Goal: Information Seeking & Learning: Check status

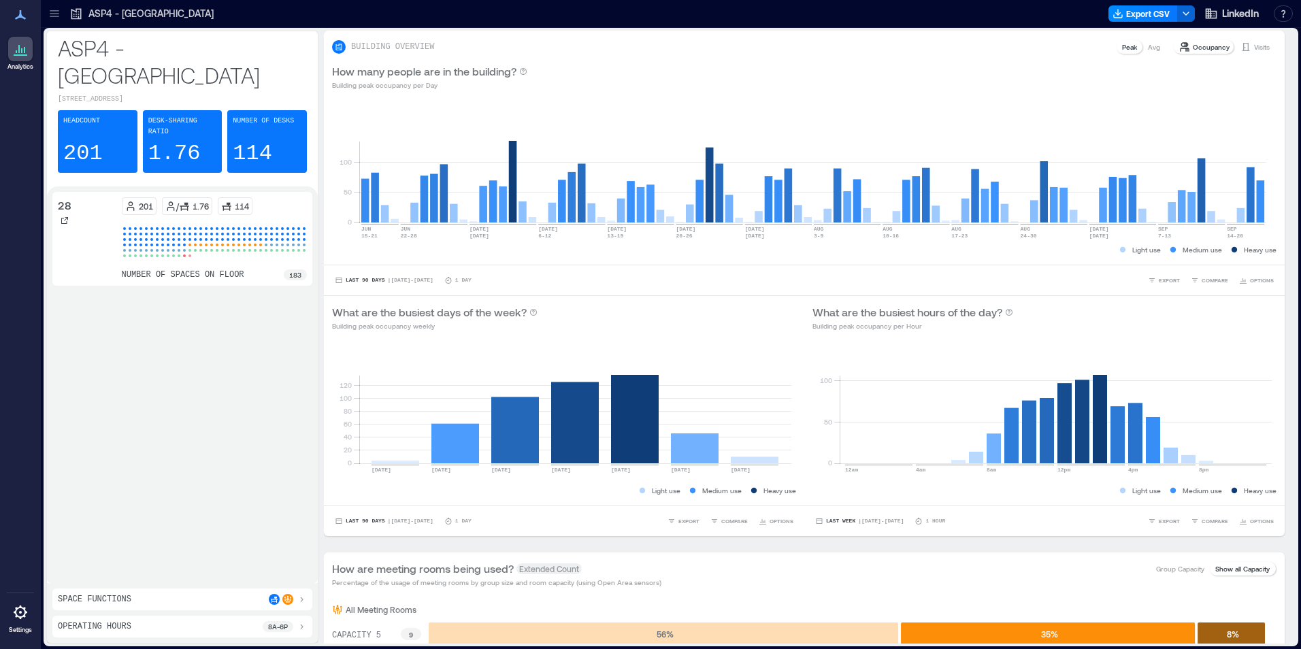
click at [56, 15] on icon at bounding box center [55, 14] width 14 height 14
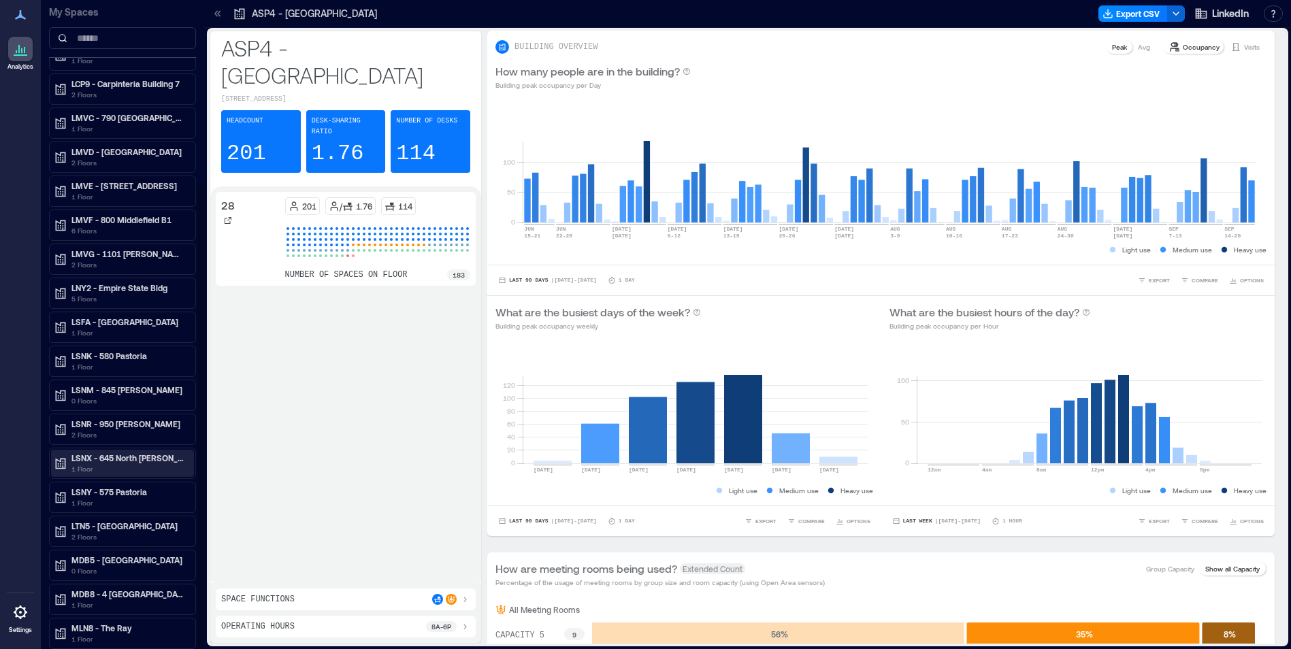
scroll to position [1, 0]
click at [110, 255] on p "LMVG - 1101 [PERSON_NAME] B7" at bounding box center [128, 253] width 114 height 11
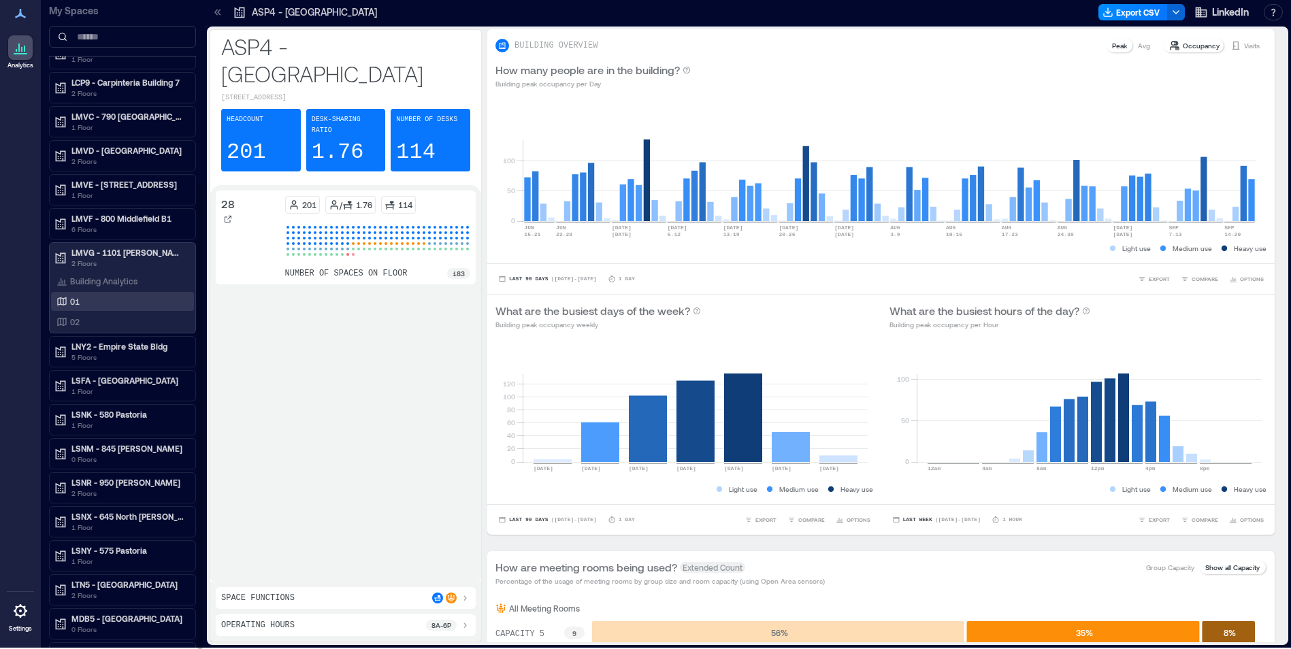
click at [106, 297] on div "01" at bounding box center [120, 302] width 132 height 14
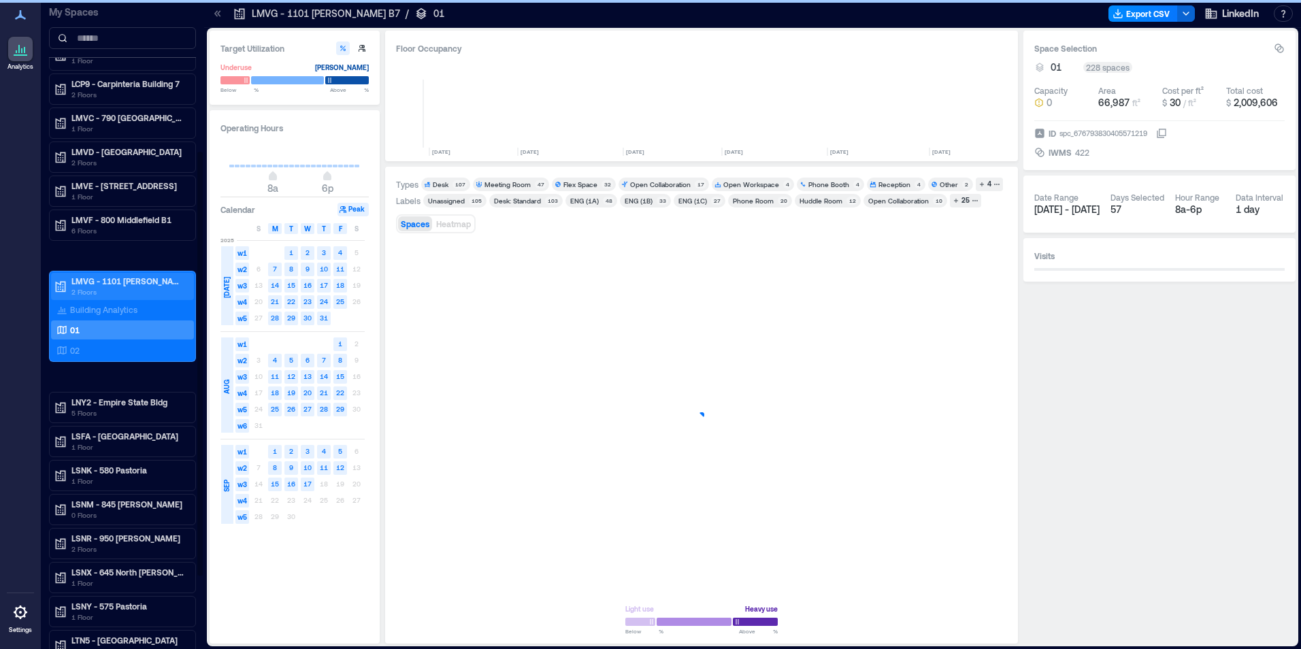
scroll to position [0, 1644]
click at [108, 285] on p "LMVG - 1101 [PERSON_NAME] B7" at bounding box center [128, 281] width 114 height 11
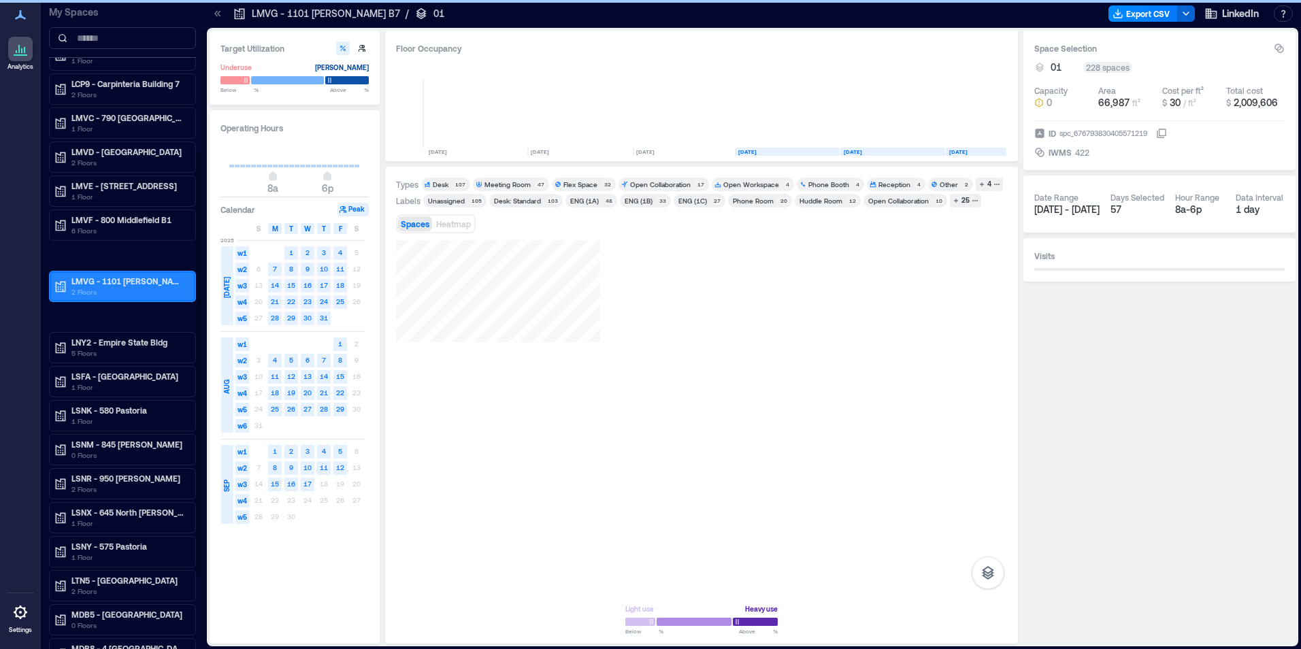
click at [108, 285] on p "LMVG - 1101 [PERSON_NAME] B7" at bounding box center [128, 281] width 114 height 11
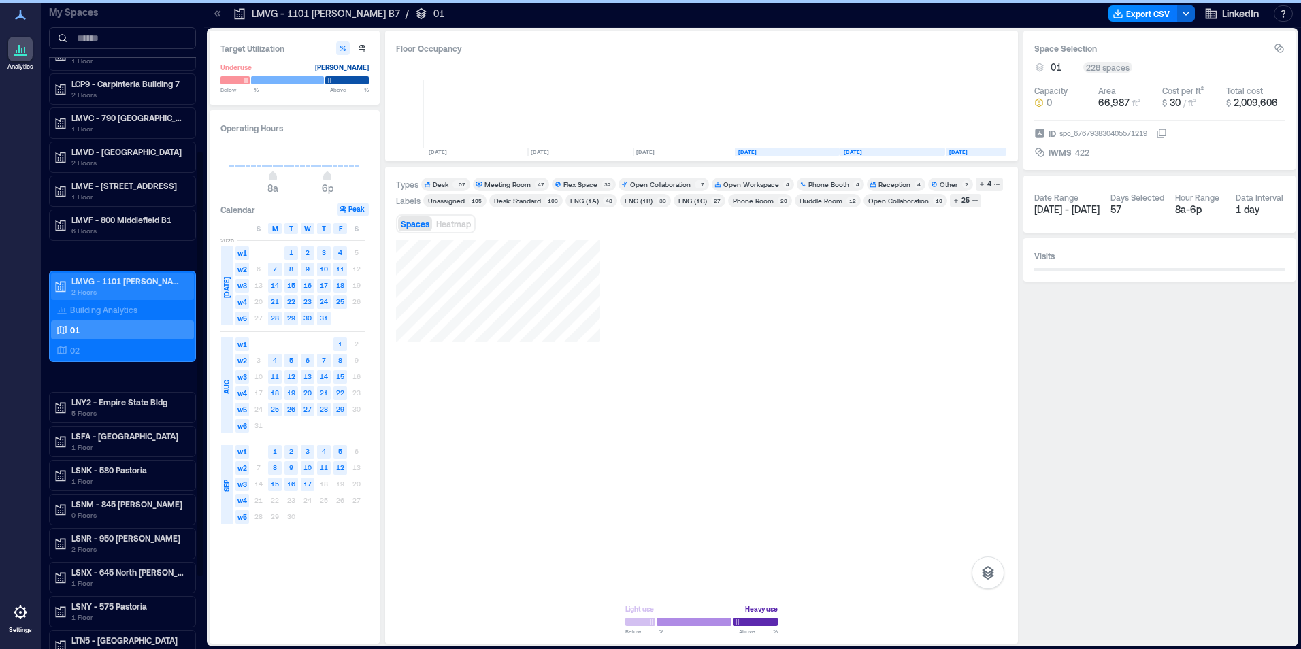
click at [66, 281] on icon at bounding box center [61, 287] width 14 height 14
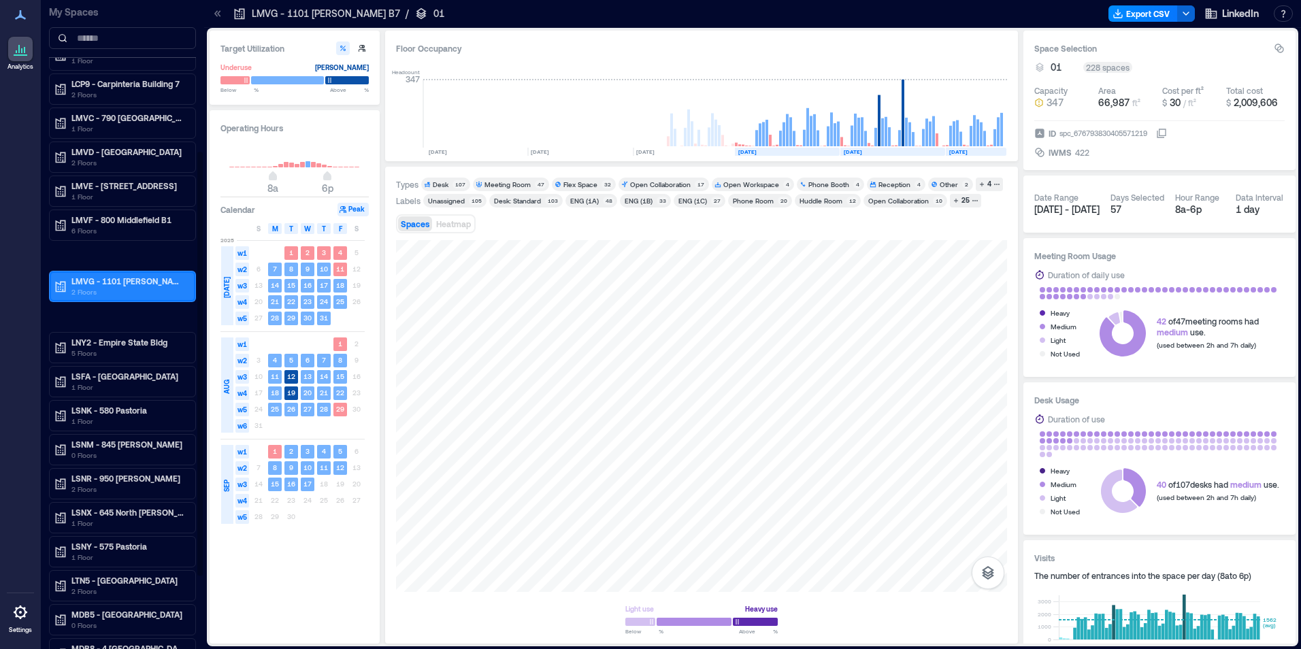
click at [107, 282] on p "LMVG - 1101 [PERSON_NAME] B7" at bounding box center [128, 281] width 114 height 11
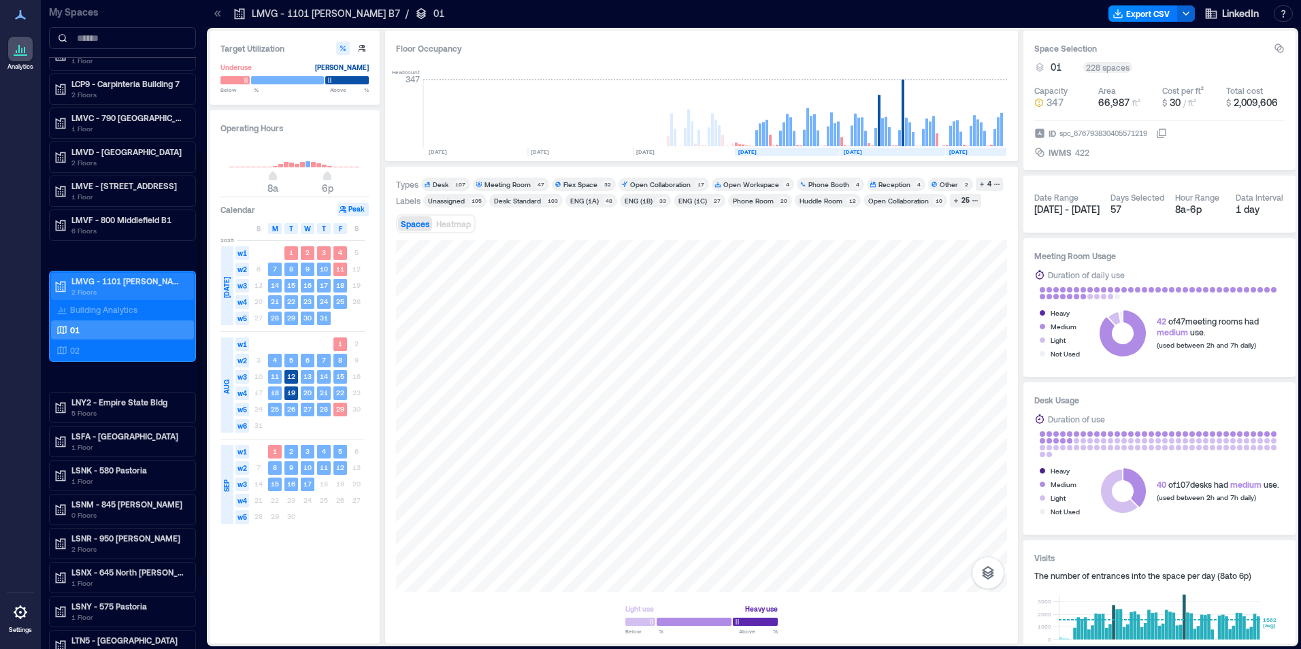
click at [107, 282] on p "LMVG - 1101 [PERSON_NAME] B7" at bounding box center [128, 281] width 114 height 11
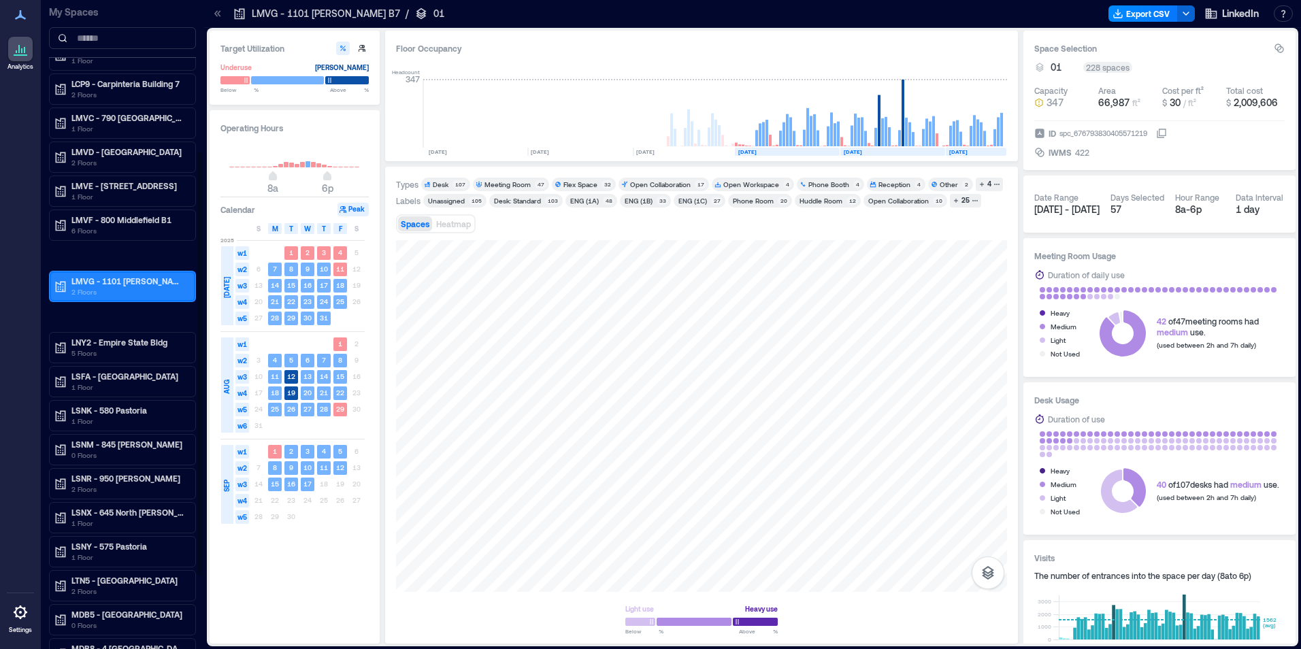
click at [107, 282] on p "LMVG - 1101 [PERSON_NAME] B7" at bounding box center [128, 281] width 114 height 11
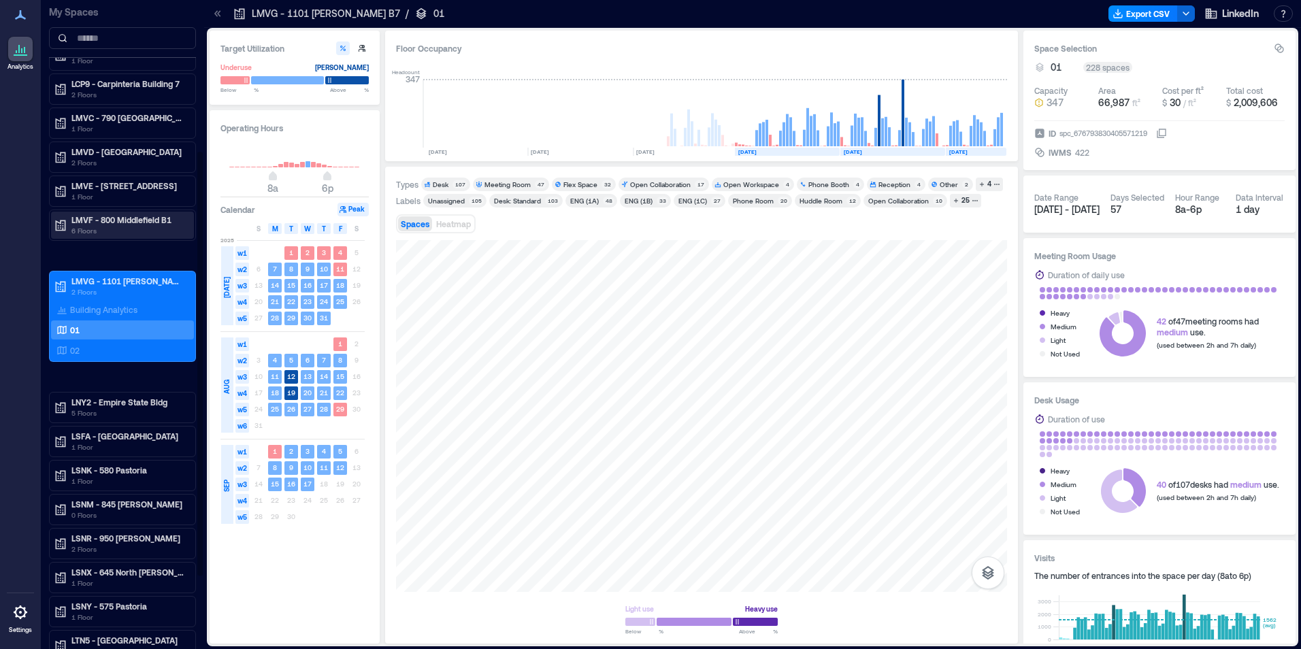
click at [112, 226] on p "6 Floors" at bounding box center [128, 230] width 114 height 11
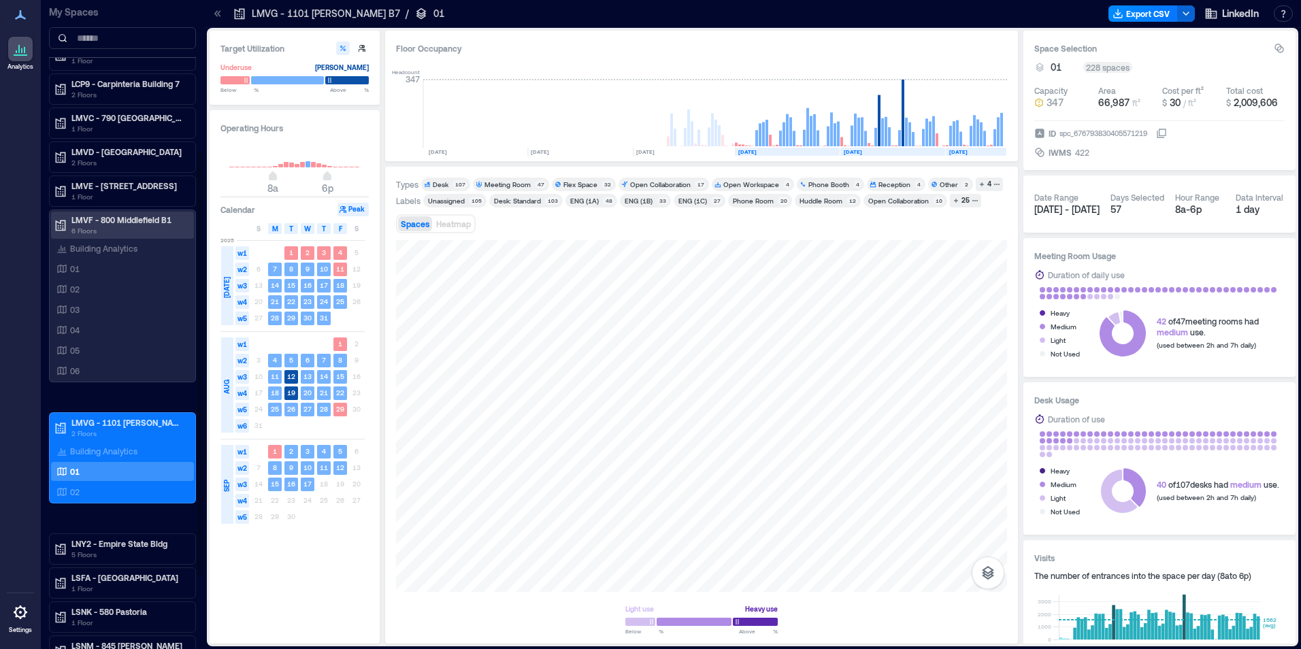
click at [114, 227] on p "6 Floors" at bounding box center [128, 230] width 114 height 11
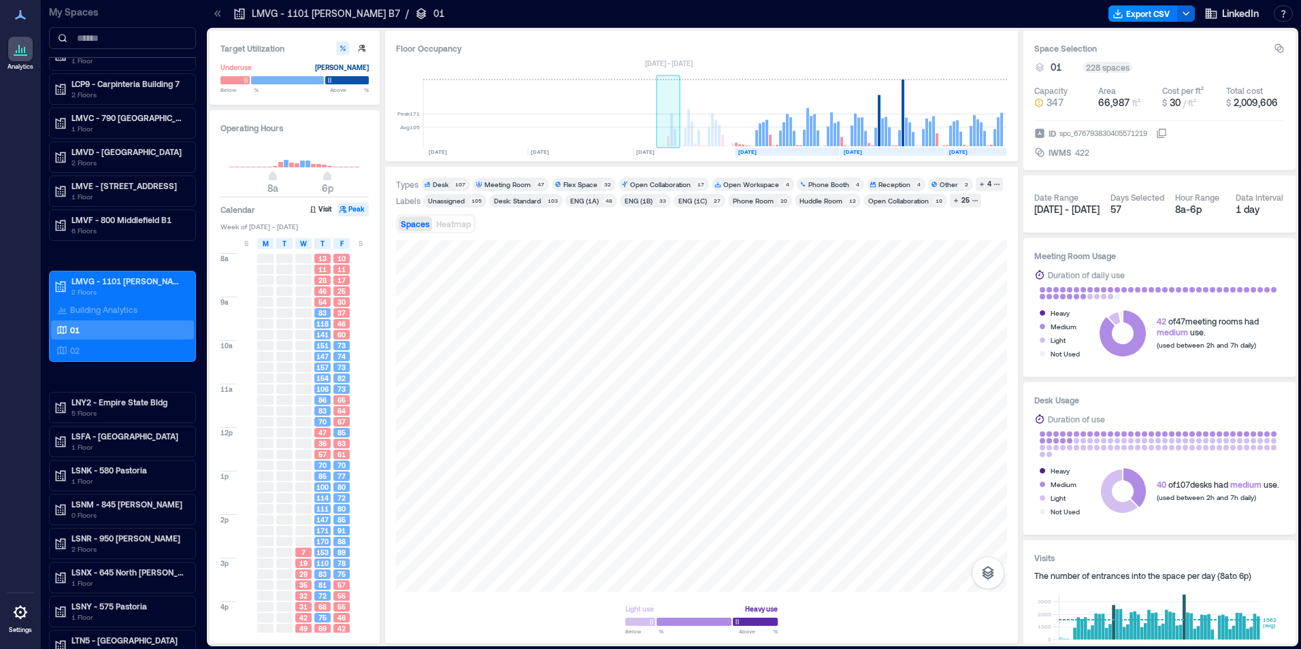
click at [670, 141] on rect at bounding box center [668, 141] width 3 height 10
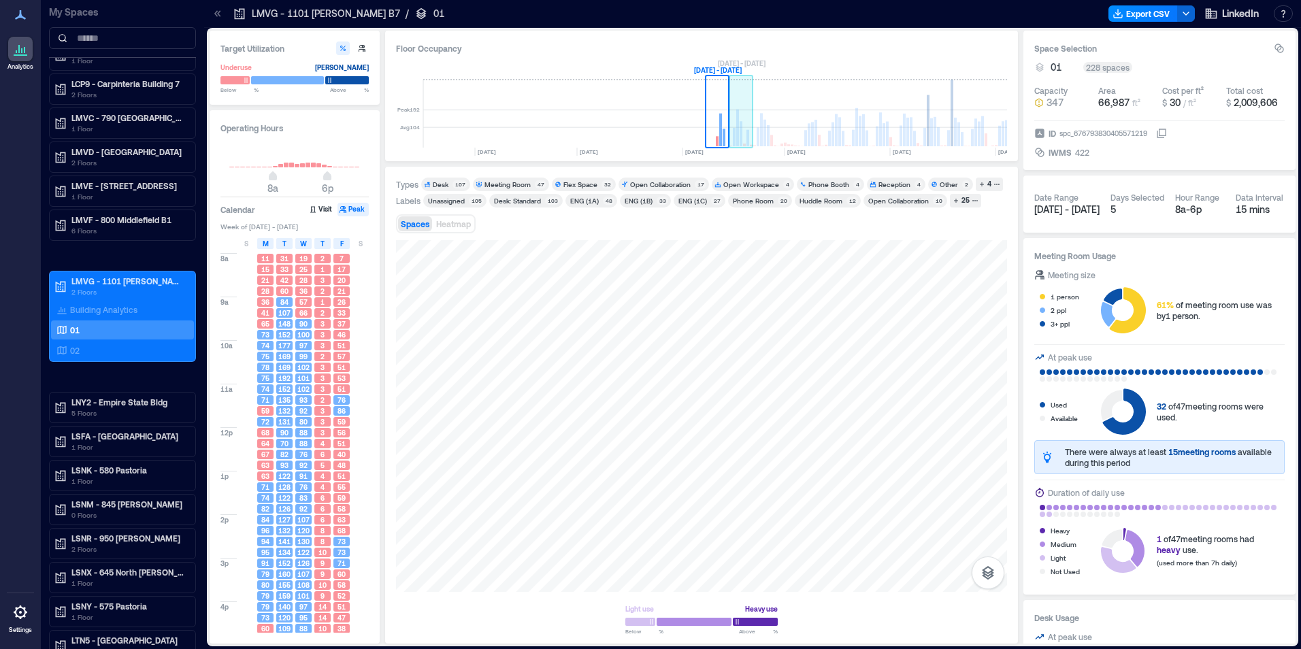
click at [735, 138] on rect at bounding box center [734, 137] width 3 height 18
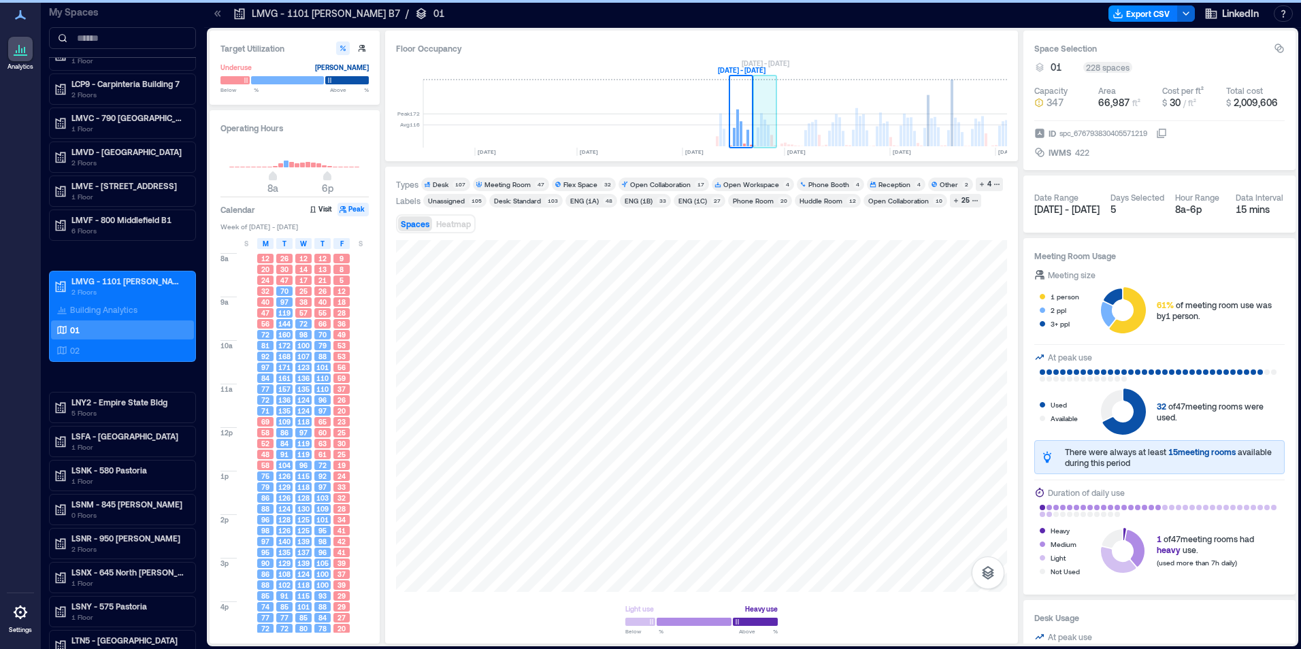
scroll to position [0, 1619]
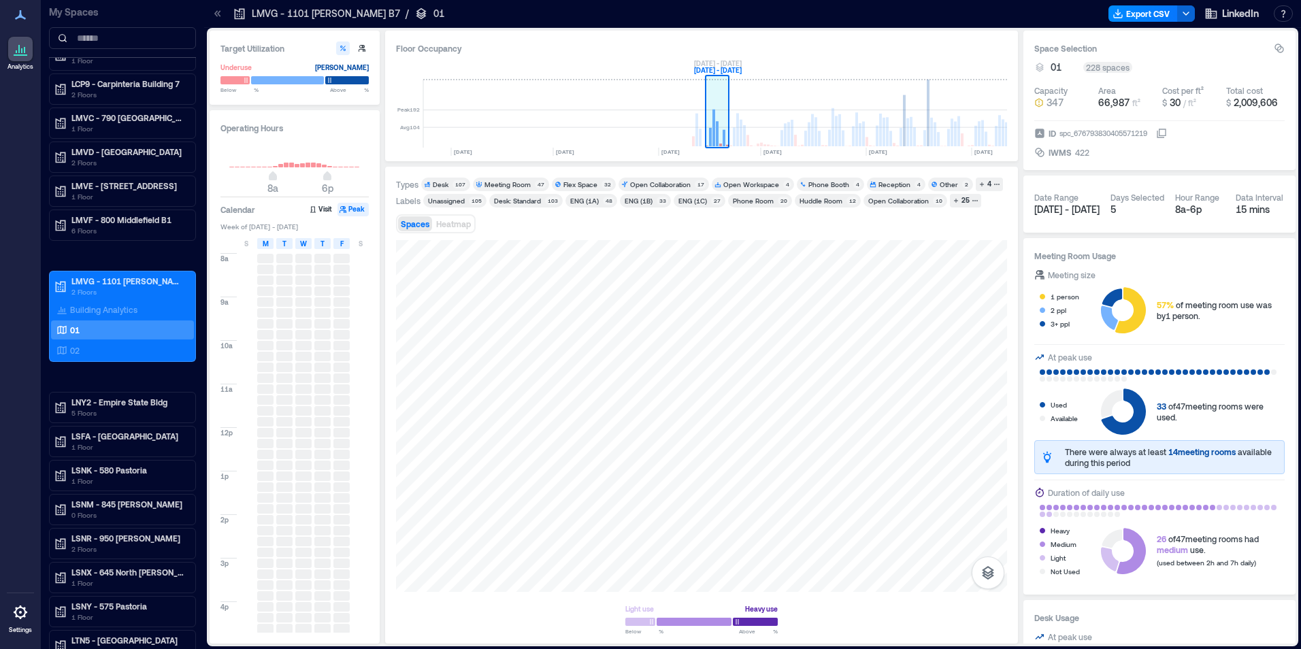
drag, startPoint x: 729, startPoint y: 112, endPoint x: 846, endPoint y: 124, distance: 117.7
click at [707, 142] on rect at bounding box center [718, 114] width 24 height 68
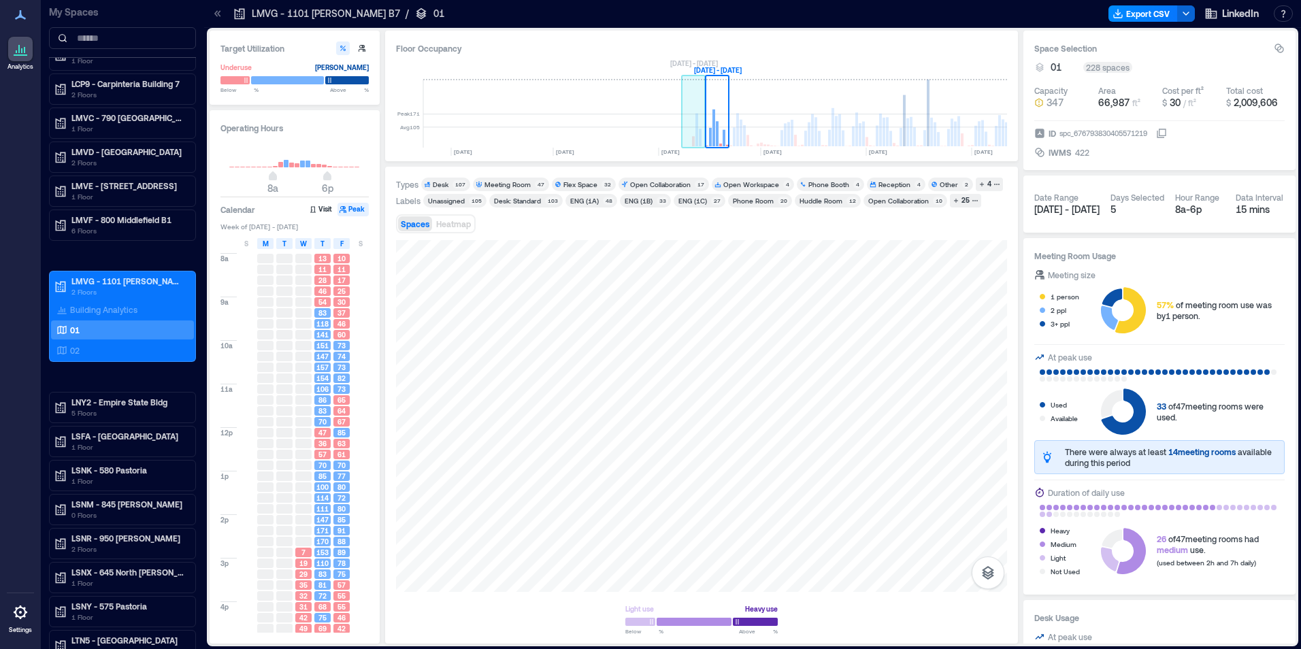
click at [698, 138] on rect at bounding box center [697, 130] width 3 height 33
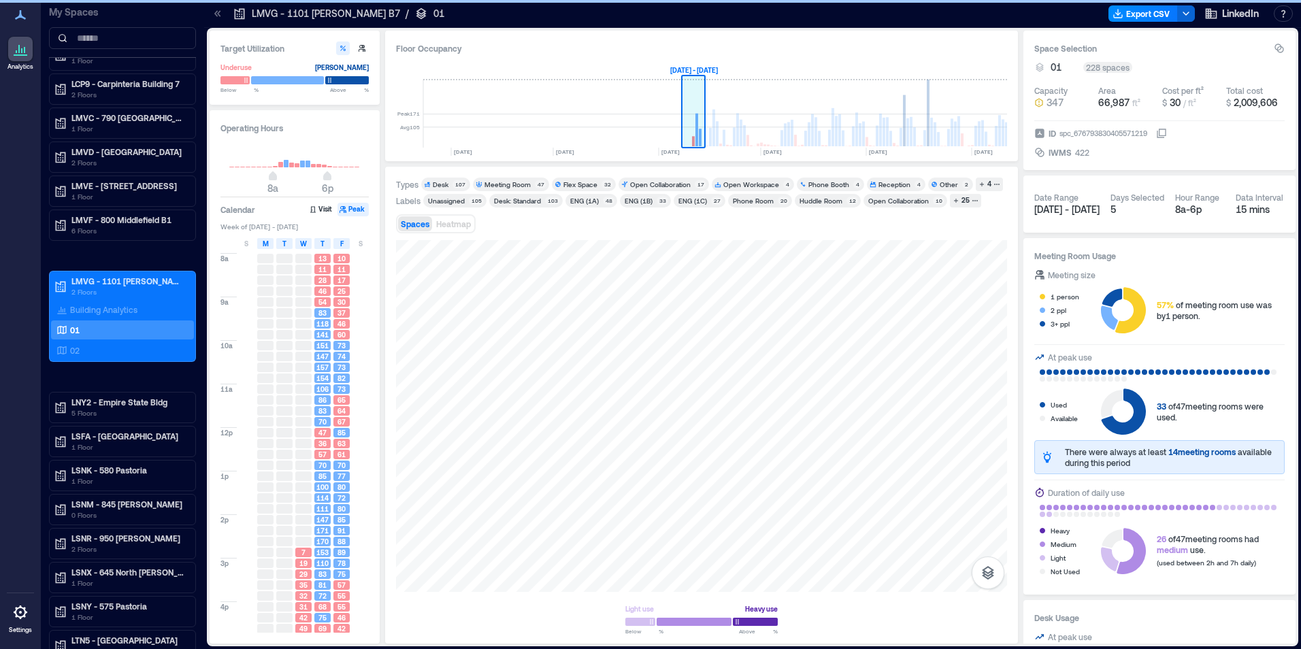
scroll to position [0, 1595]
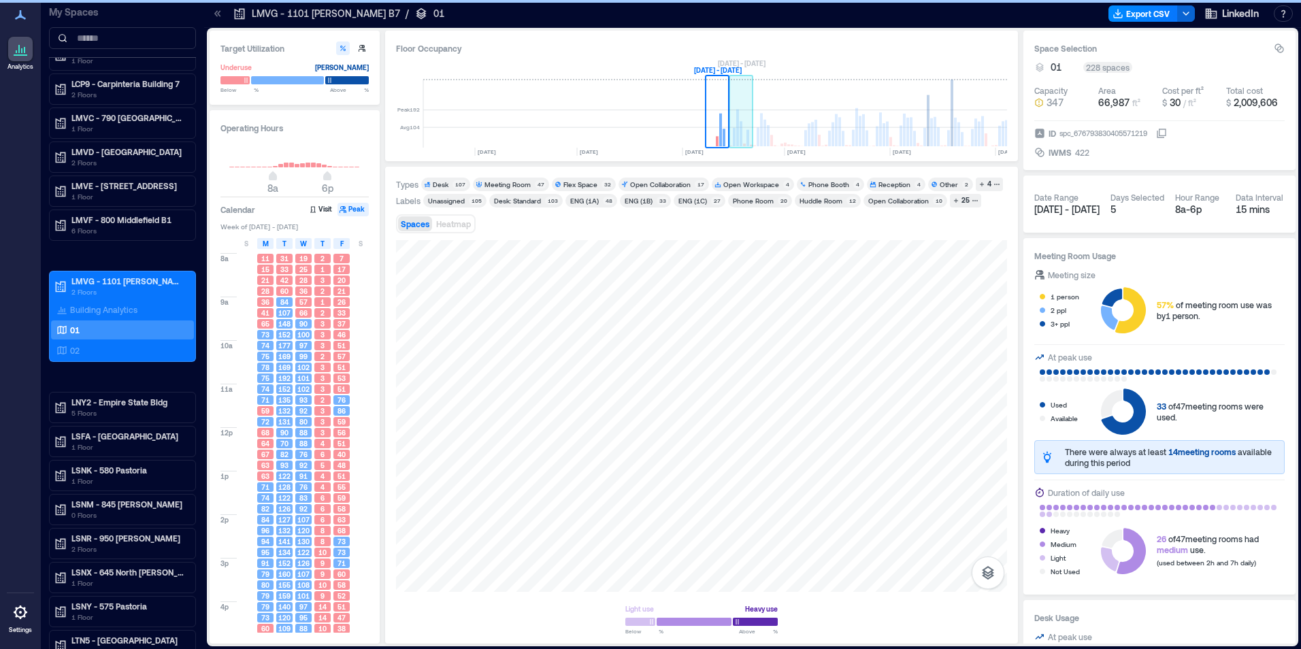
click at [739, 142] on rect at bounding box center [737, 128] width 3 height 37
click at [758, 139] on rect at bounding box center [758, 136] width 3 height 19
click at [817, 138] on rect at bounding box center [816, 133] width 3 height 27
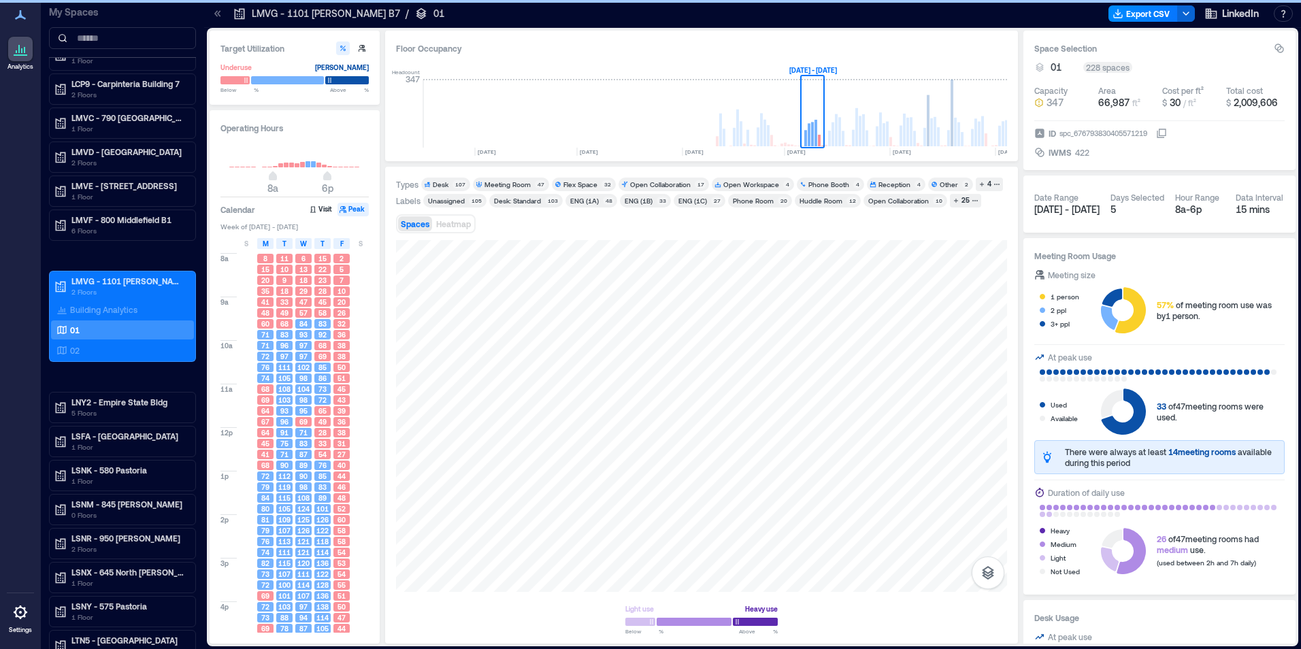
scroll to position [0, 1644]
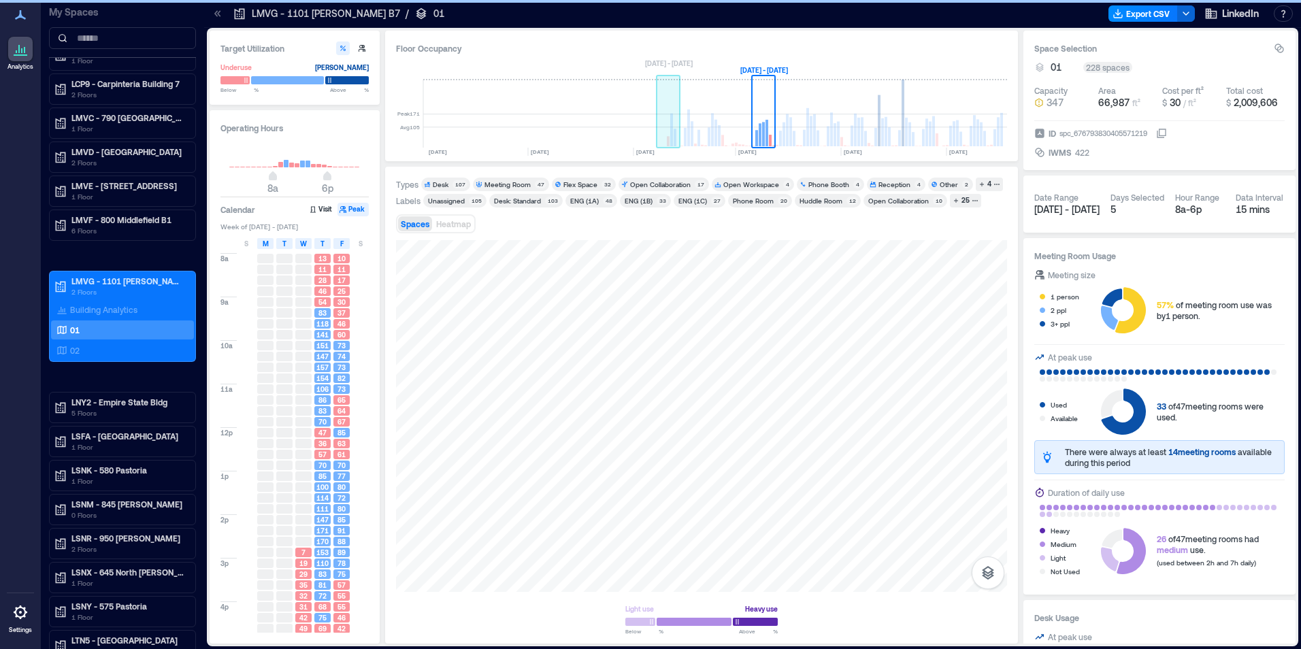
click at [672, 131] on rect at bounding box center [671, 130] width 3 height 33
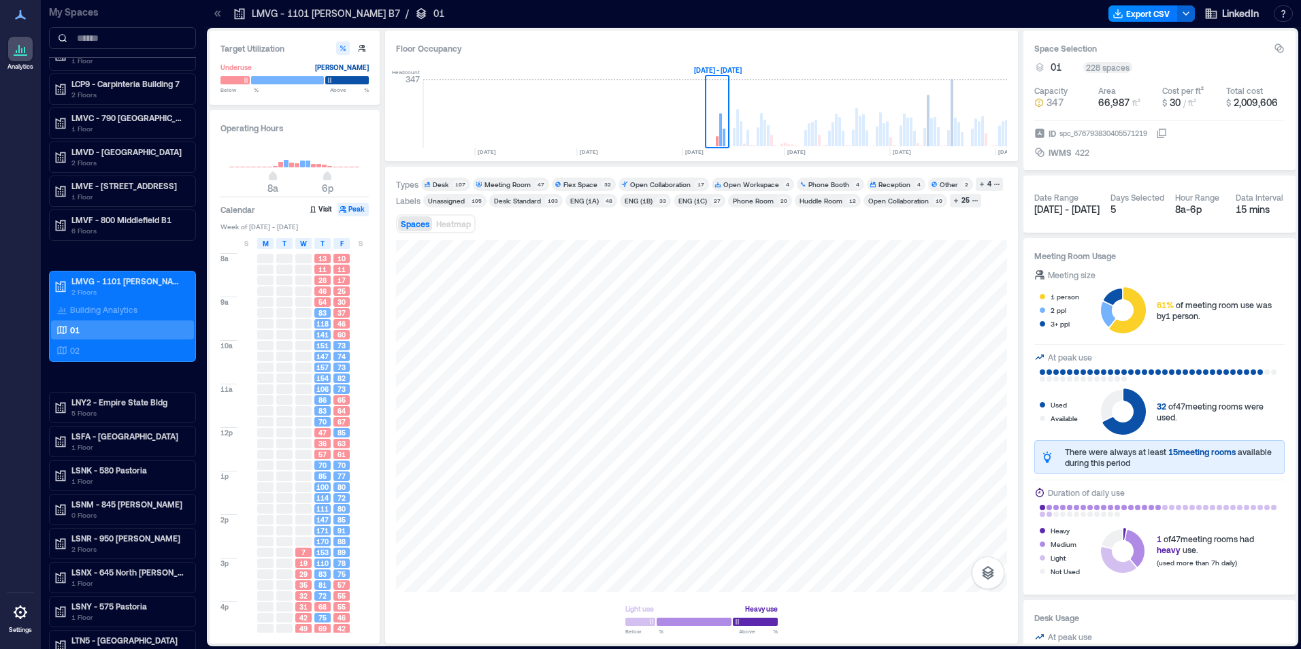
scroll to position [56, 0]
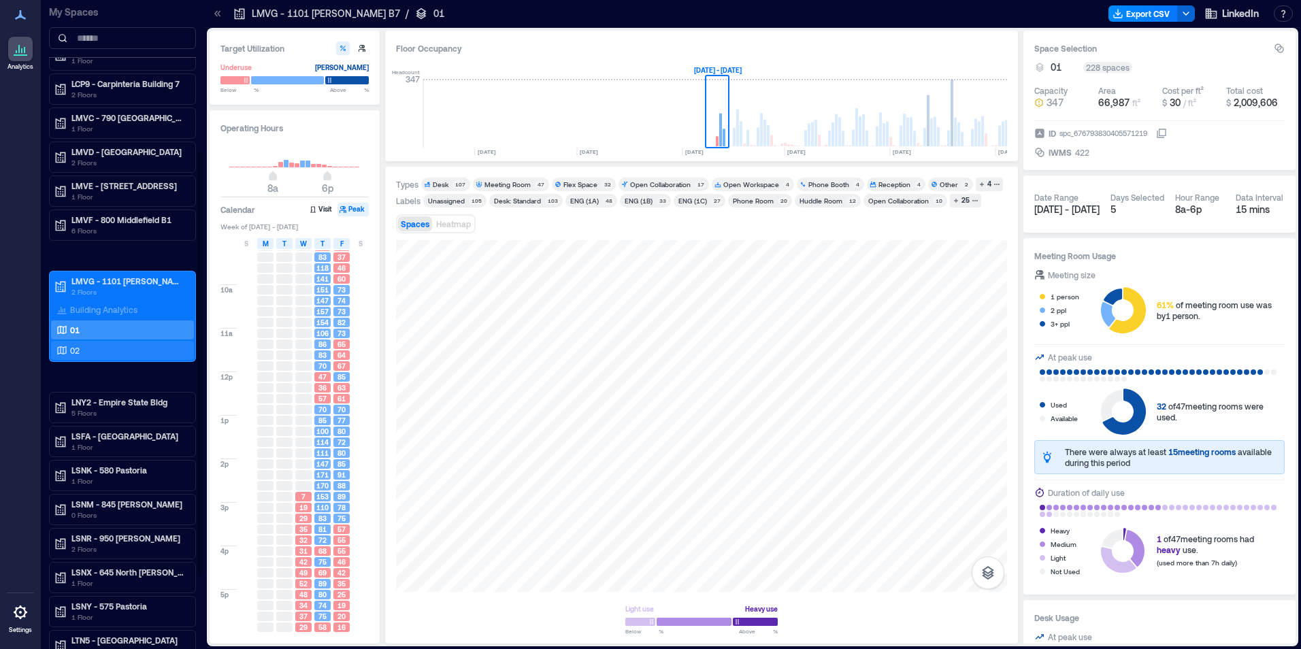
click at [71, 346] on p "02" at bounding box center [75, 350] width 10 height 11
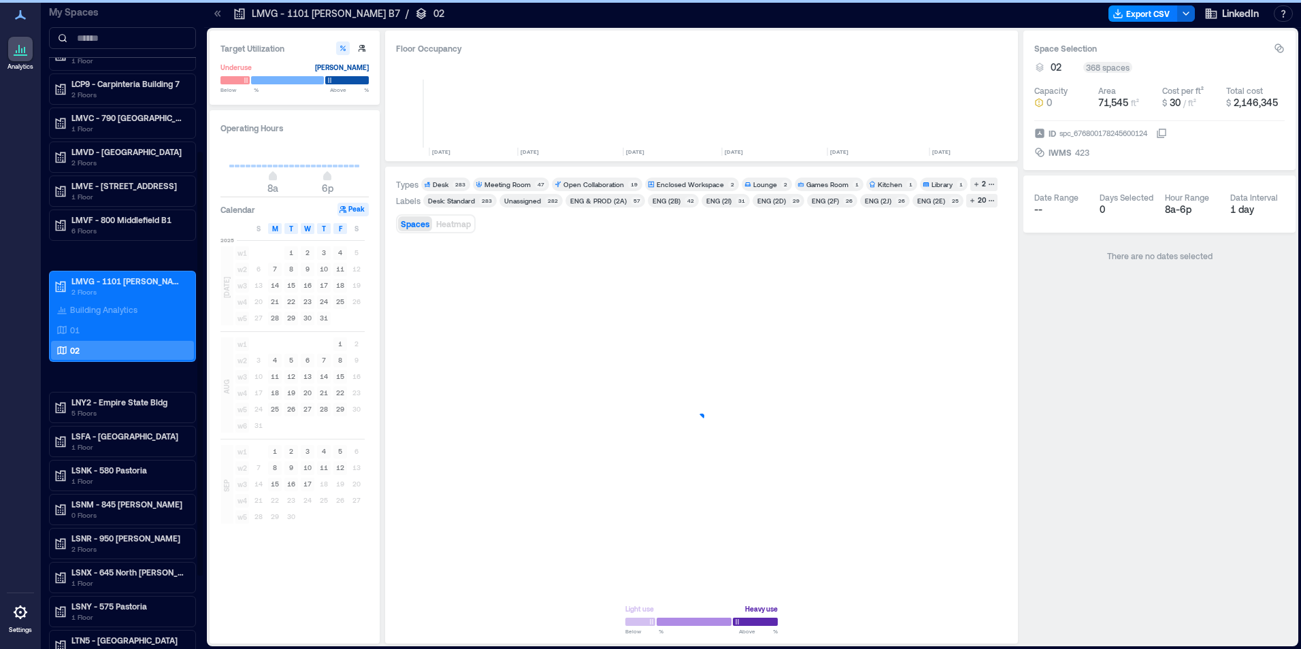
scroll to position [0, 1644]
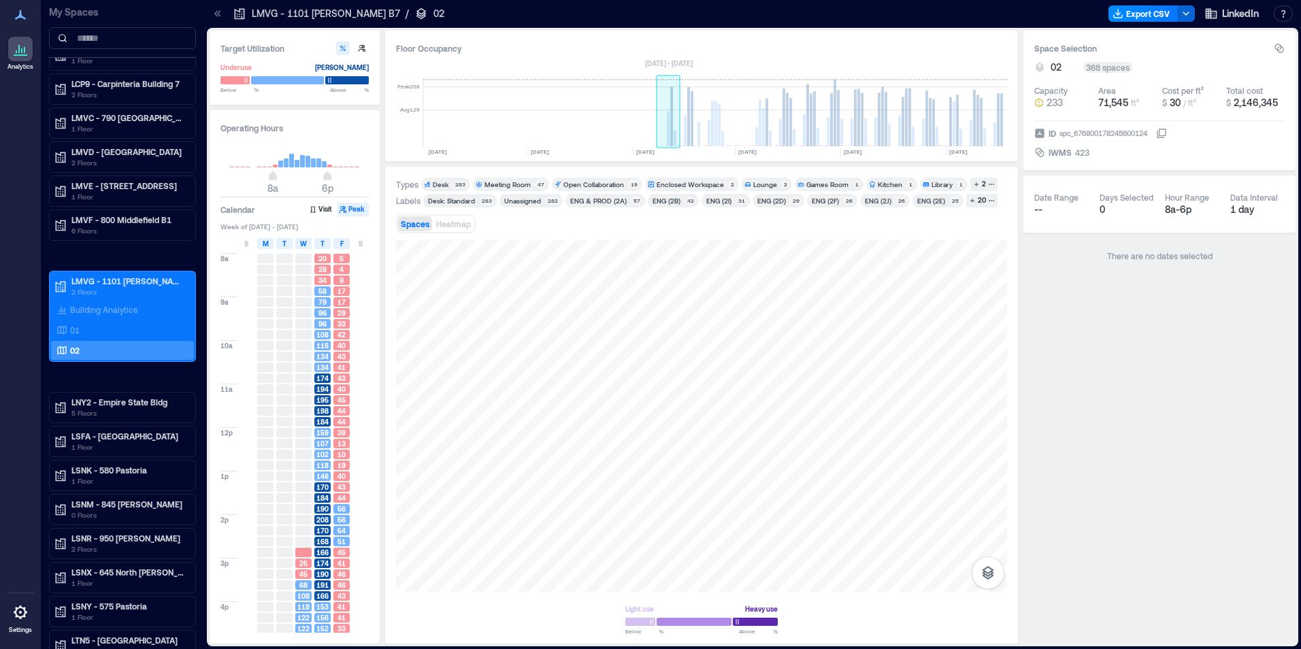
click at [672, 146] on rect at bounding box center [671, 116] width 3 height 59
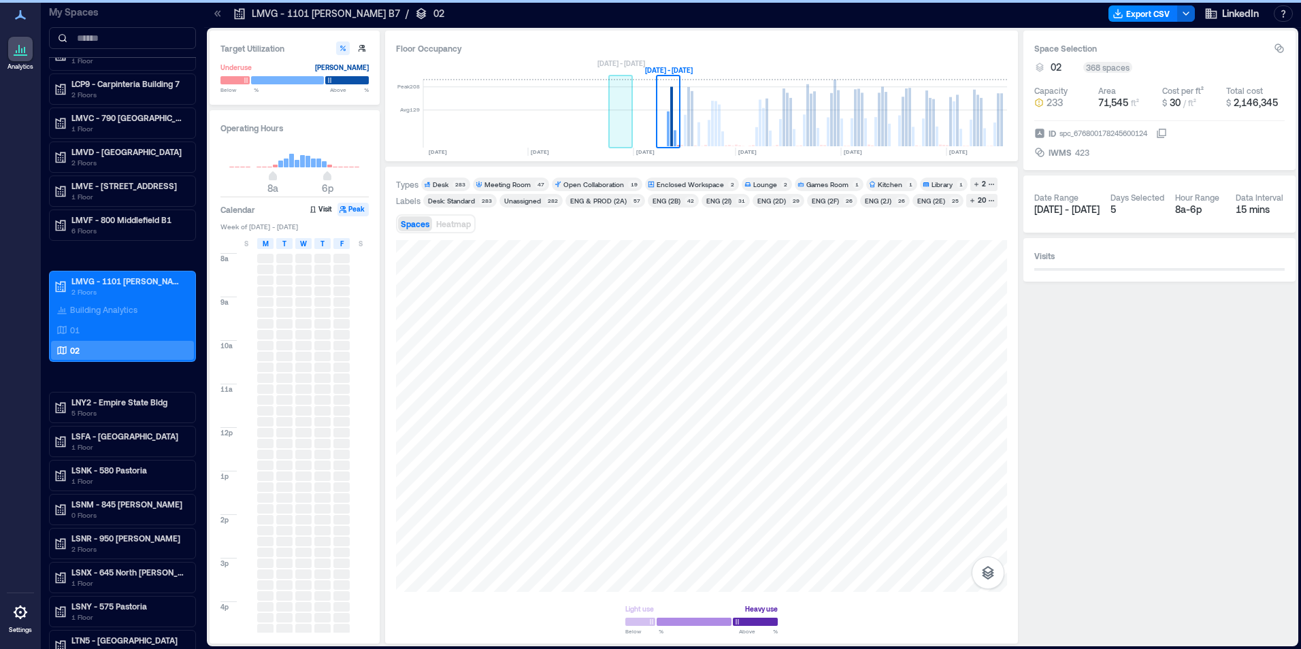
scroll to position [0, 1595]
